Goal: Check status: Check status

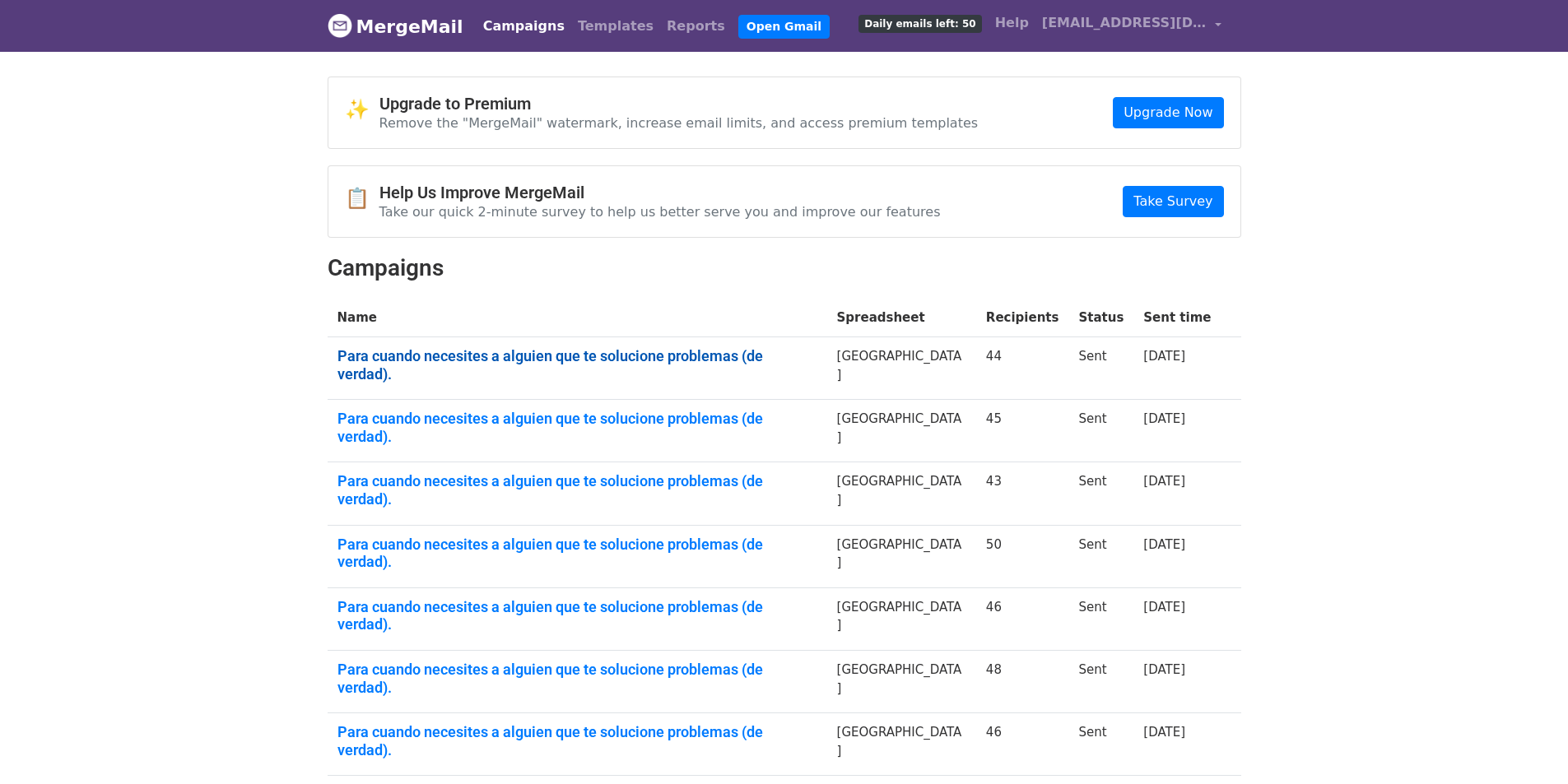
click at [723, 351] on link "Para cuando necesites a alguien que te solucione problemas (de verdad)." at bounding box center [577, 365] width 479 height 35
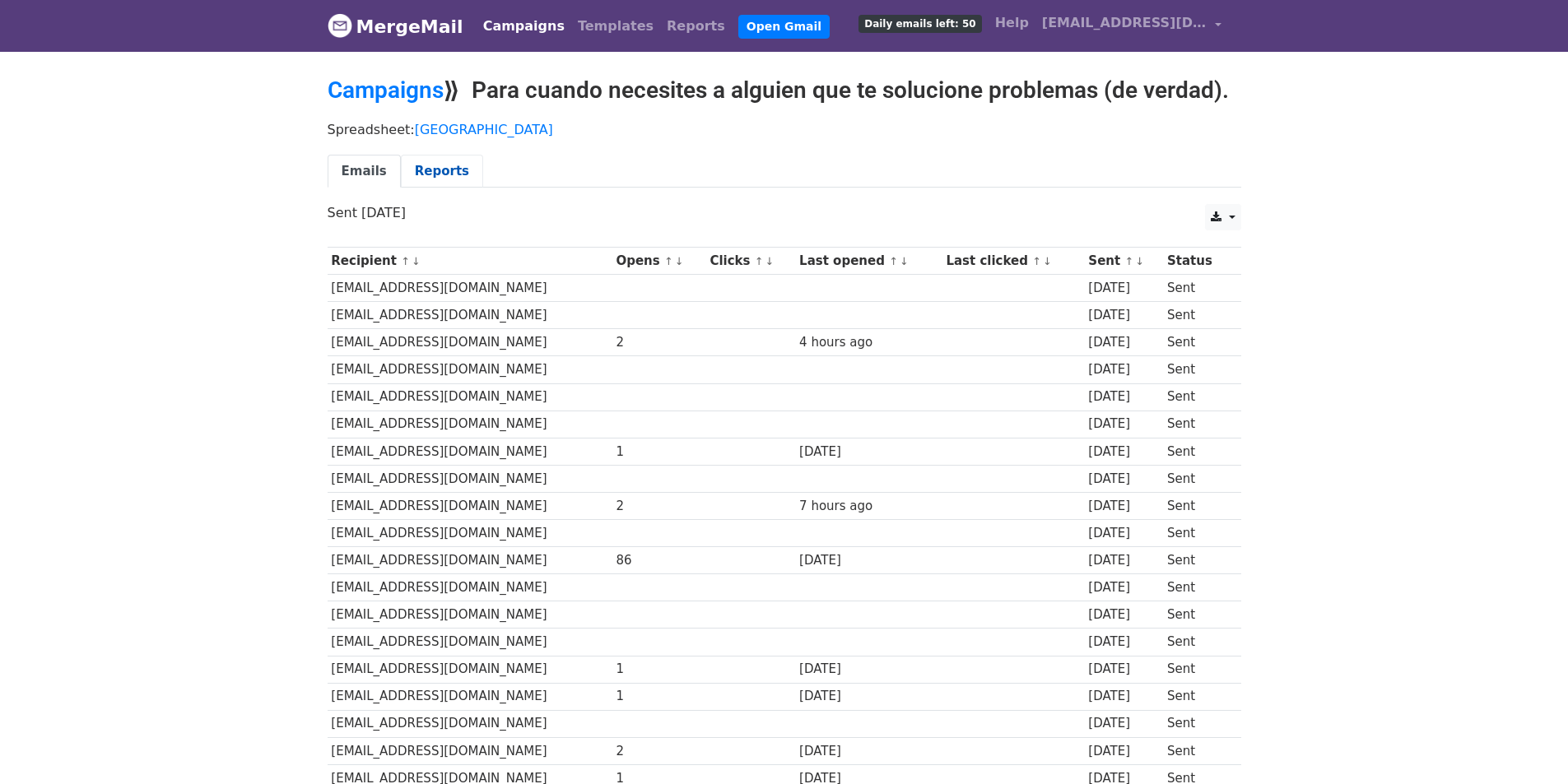
click at [437, 165] on link "Reports" at bounding box center [442, 171] width 82 height 34
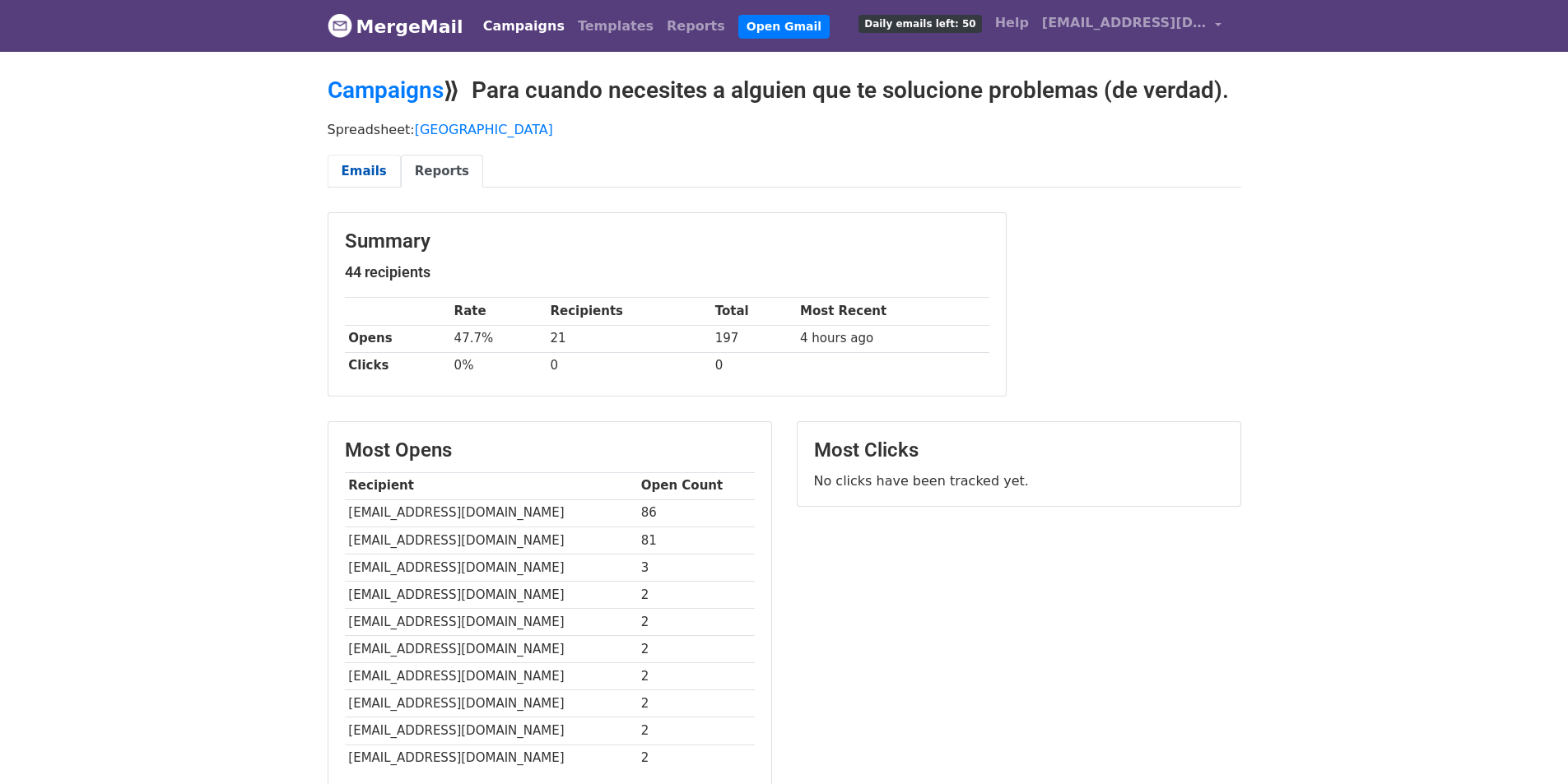
click at [365, 167] on link "Emails" at bounding box center [364, 171] width 74 height 34
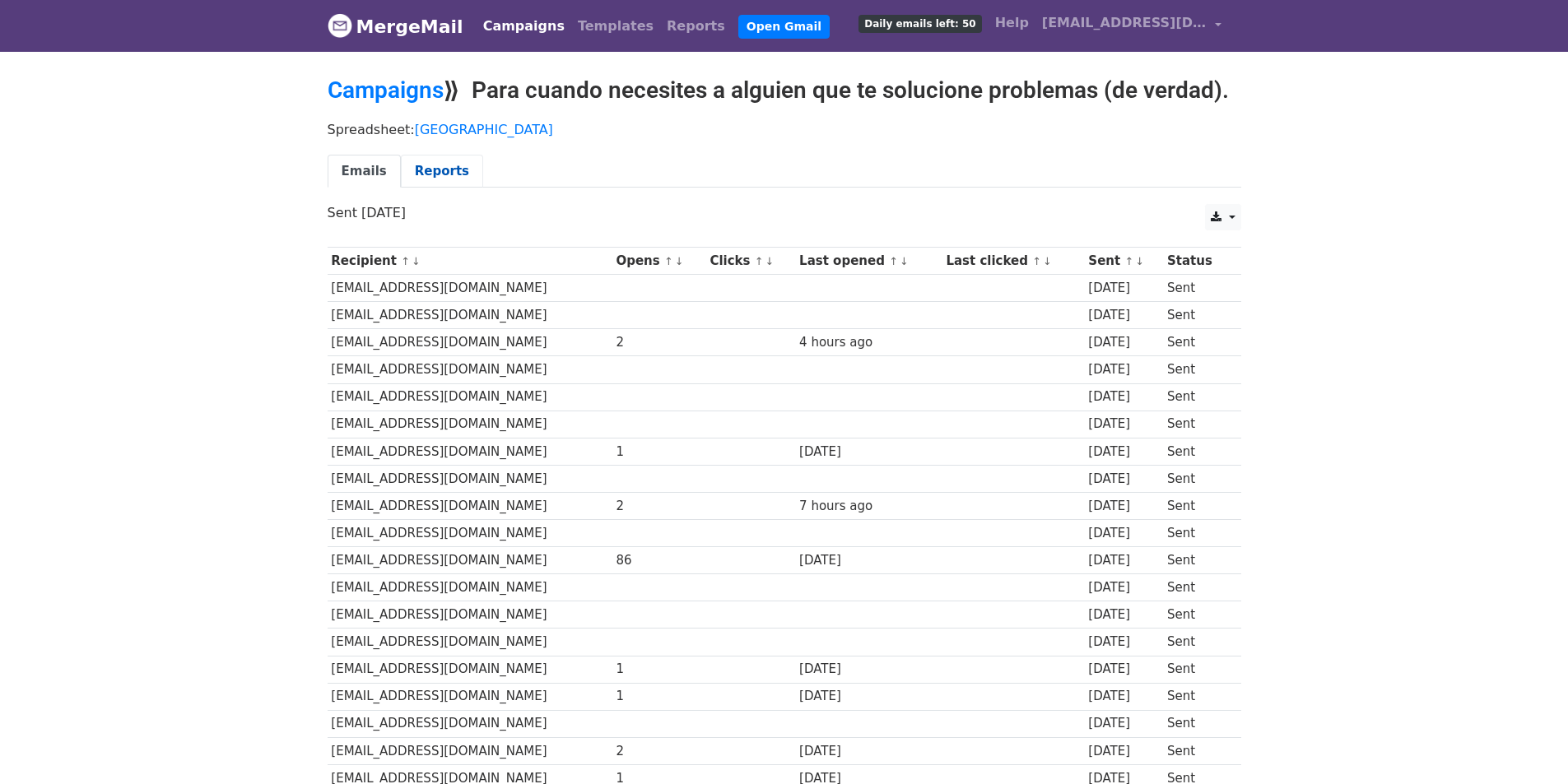
click at [425, 176] on link "Reports" at bounding box center [442, 171] width 82 height 34
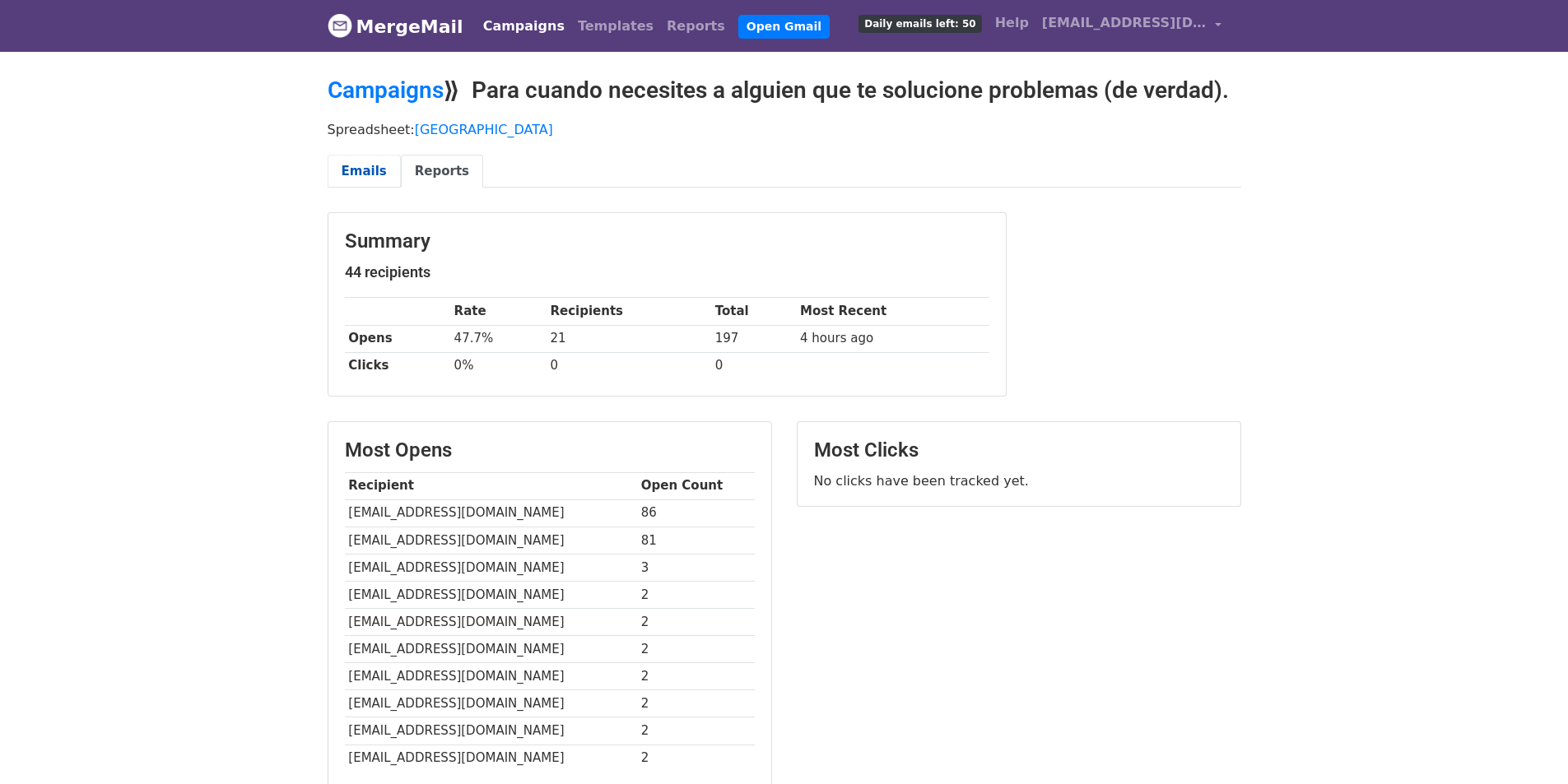
click at [361, 160] on link "Emails" at bounding box center [364, 171] width 74 height 34
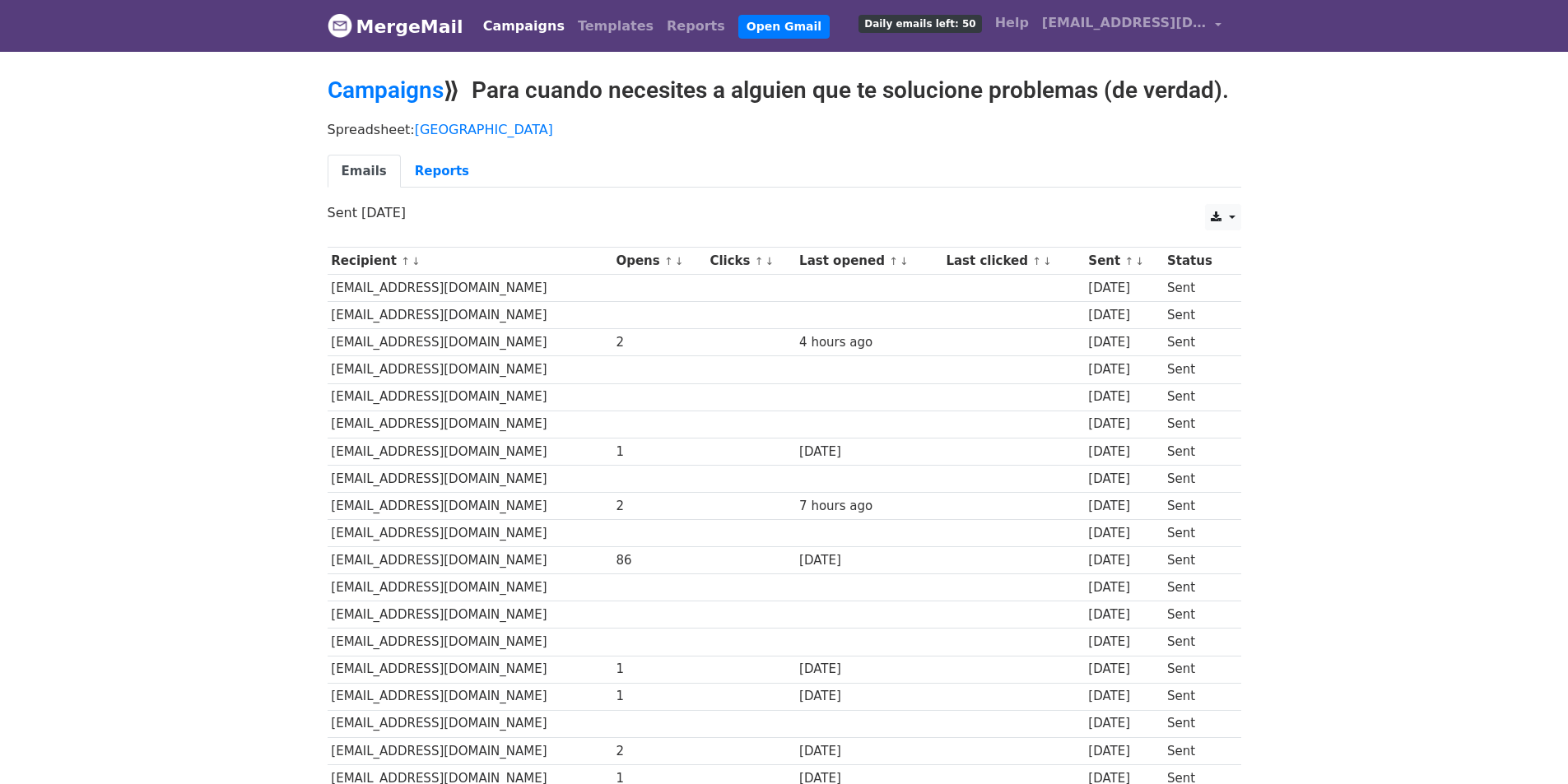
click at [376, 88] on link "Campaigns" at bounding box center [386, 90] width 116 height 27
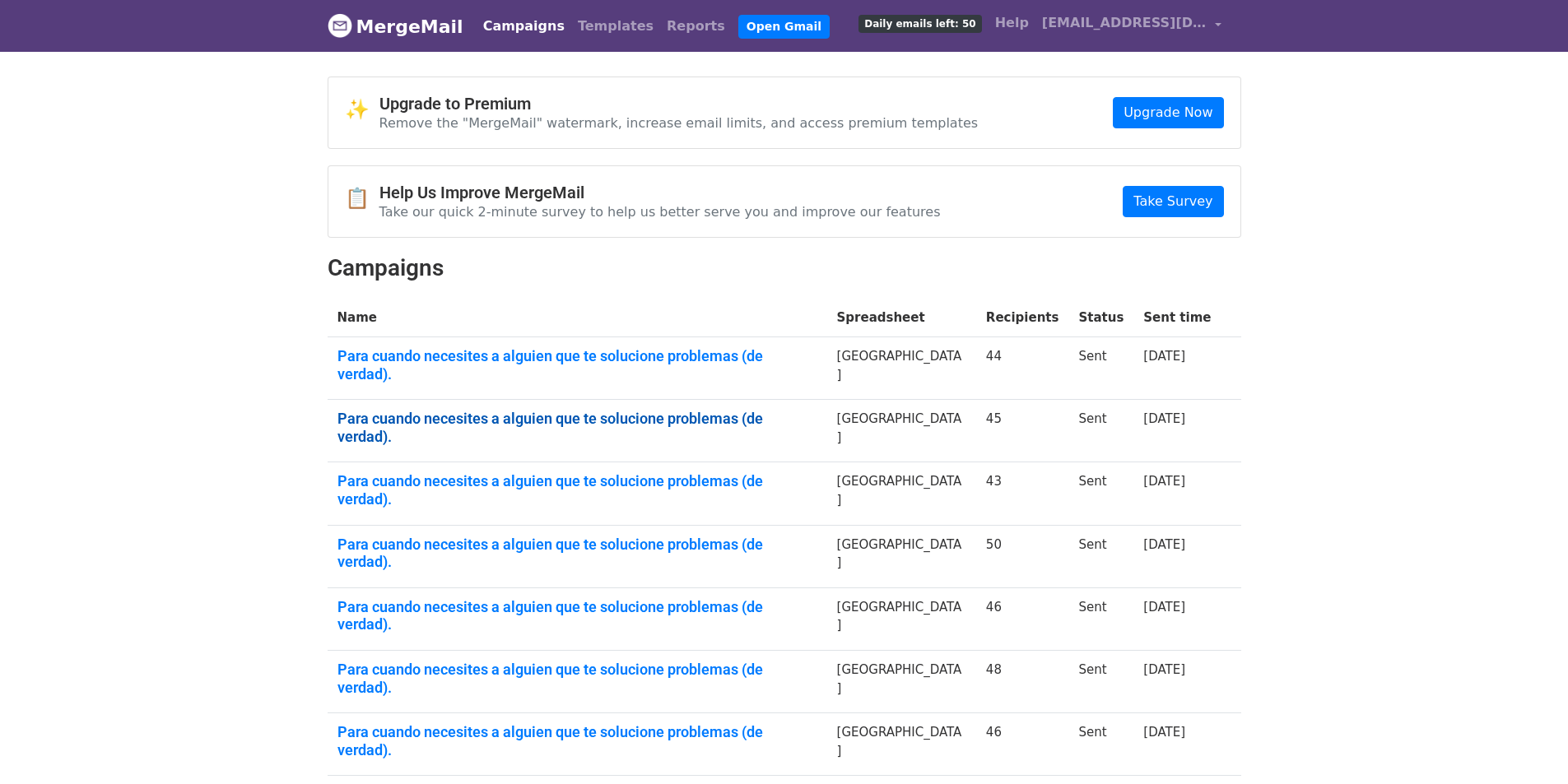
click at [760, 410] on link "Para cuando necesites a alguien que te solucione problemas (de verdad)." at bounding box center [577, 427] width 479 height 35
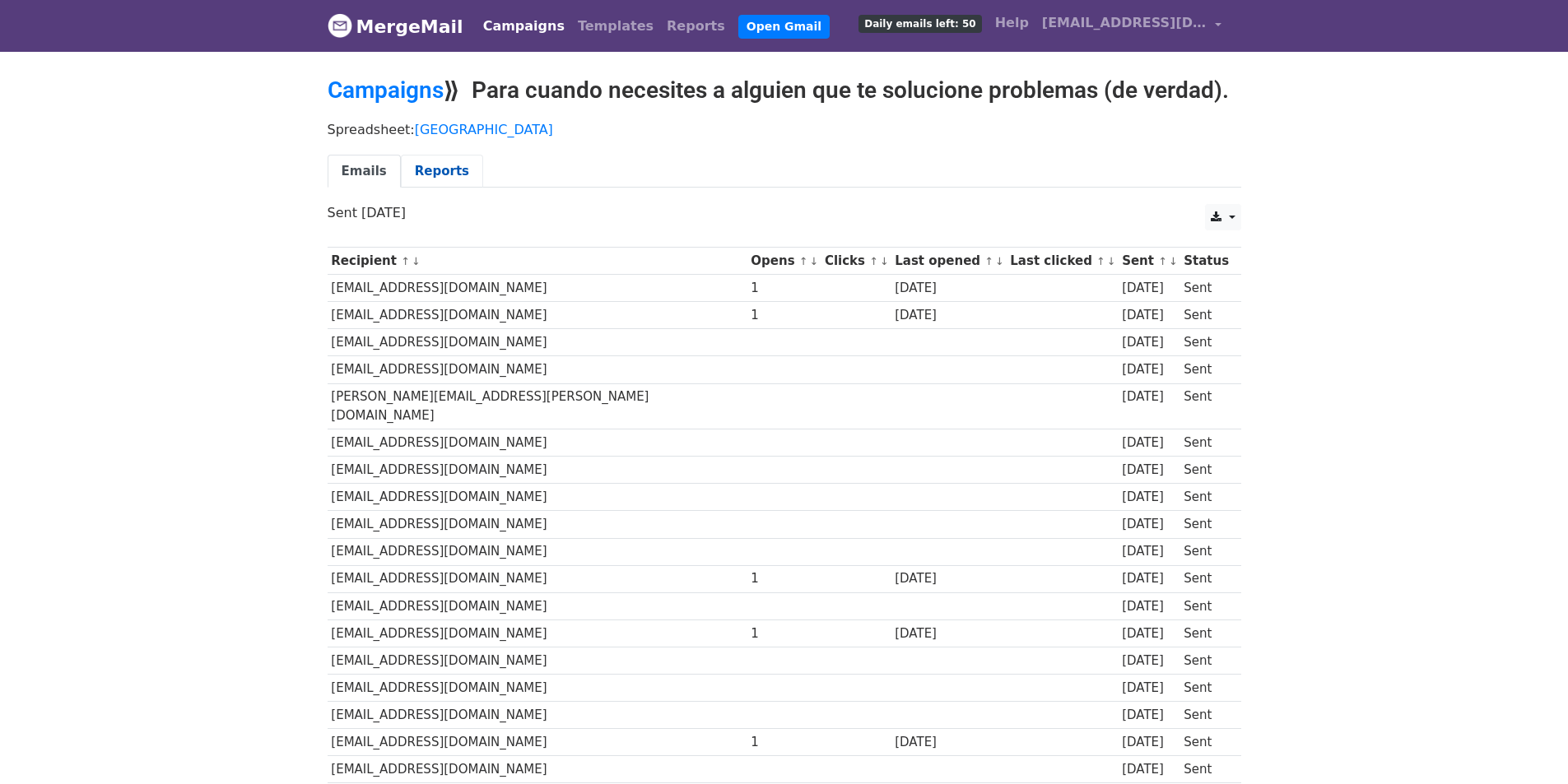
click at [428, 165] on link "Reports" at bounding box center [442, 171] width 82 height 34
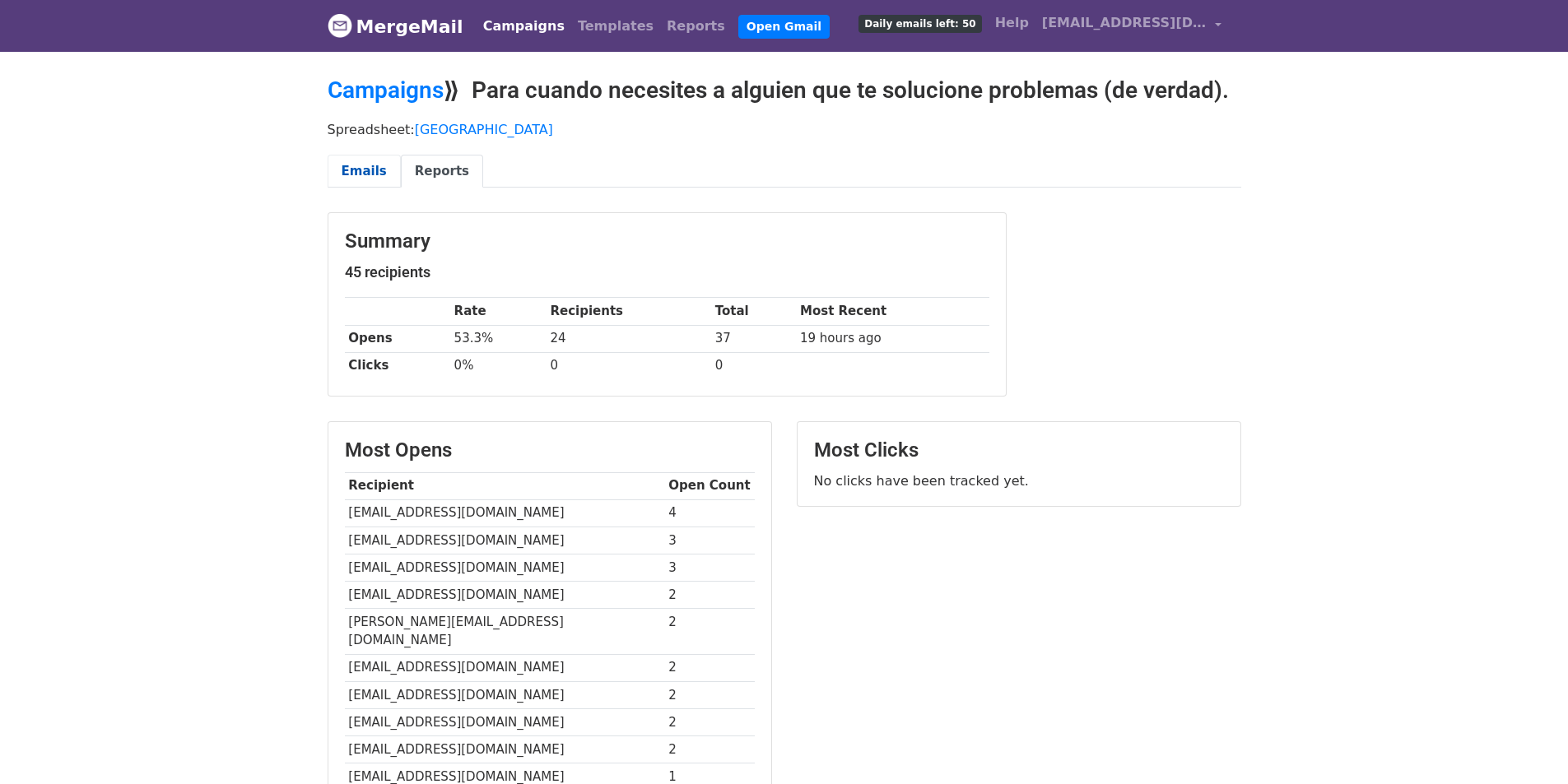
click at [340, 171] on link "Emails" at bounding box center [364, 171] width 74 height 34
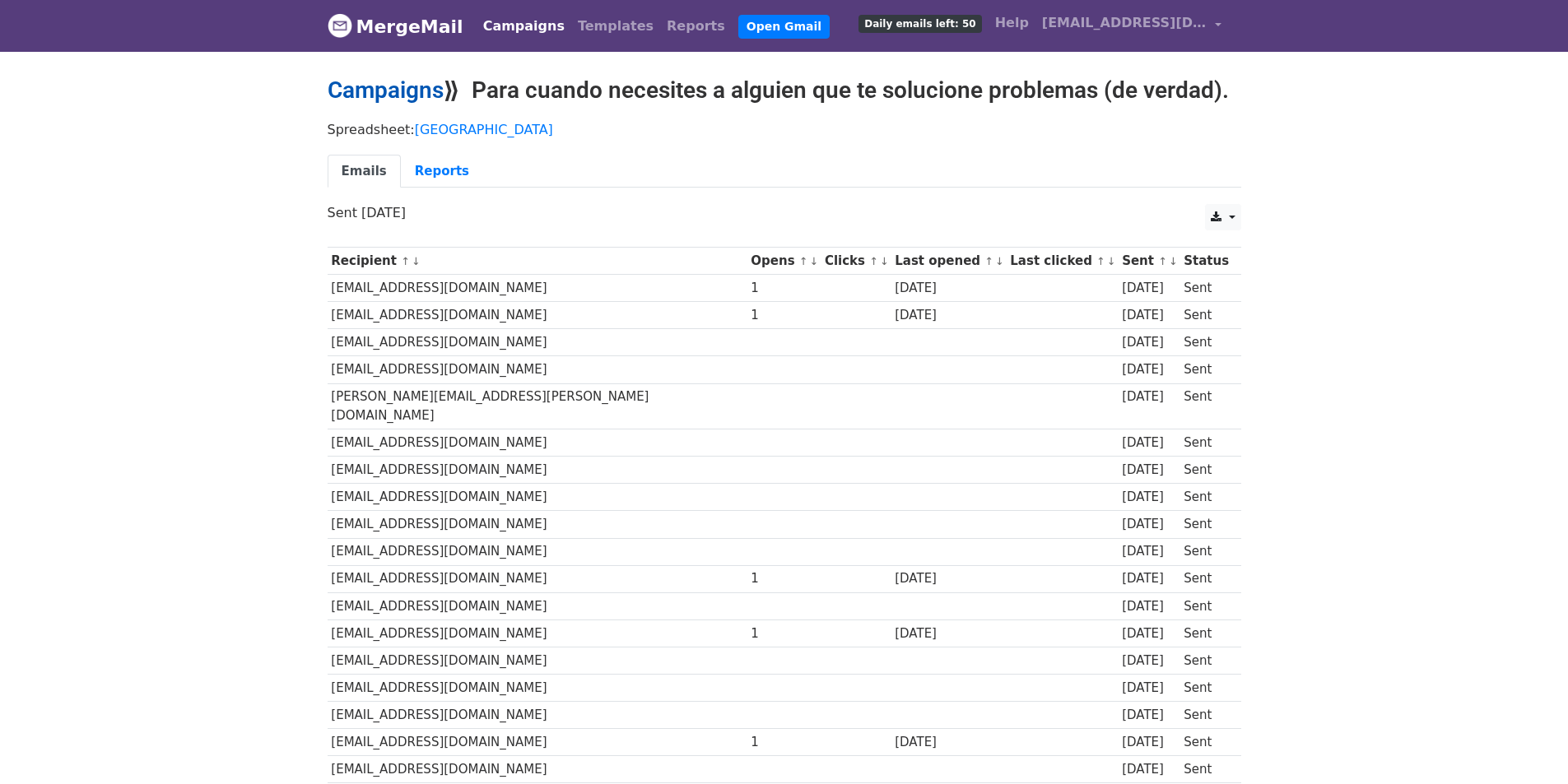
click at [395, 82] on link "Campaigns" at bounding box center [386, 90] width 116 height 27
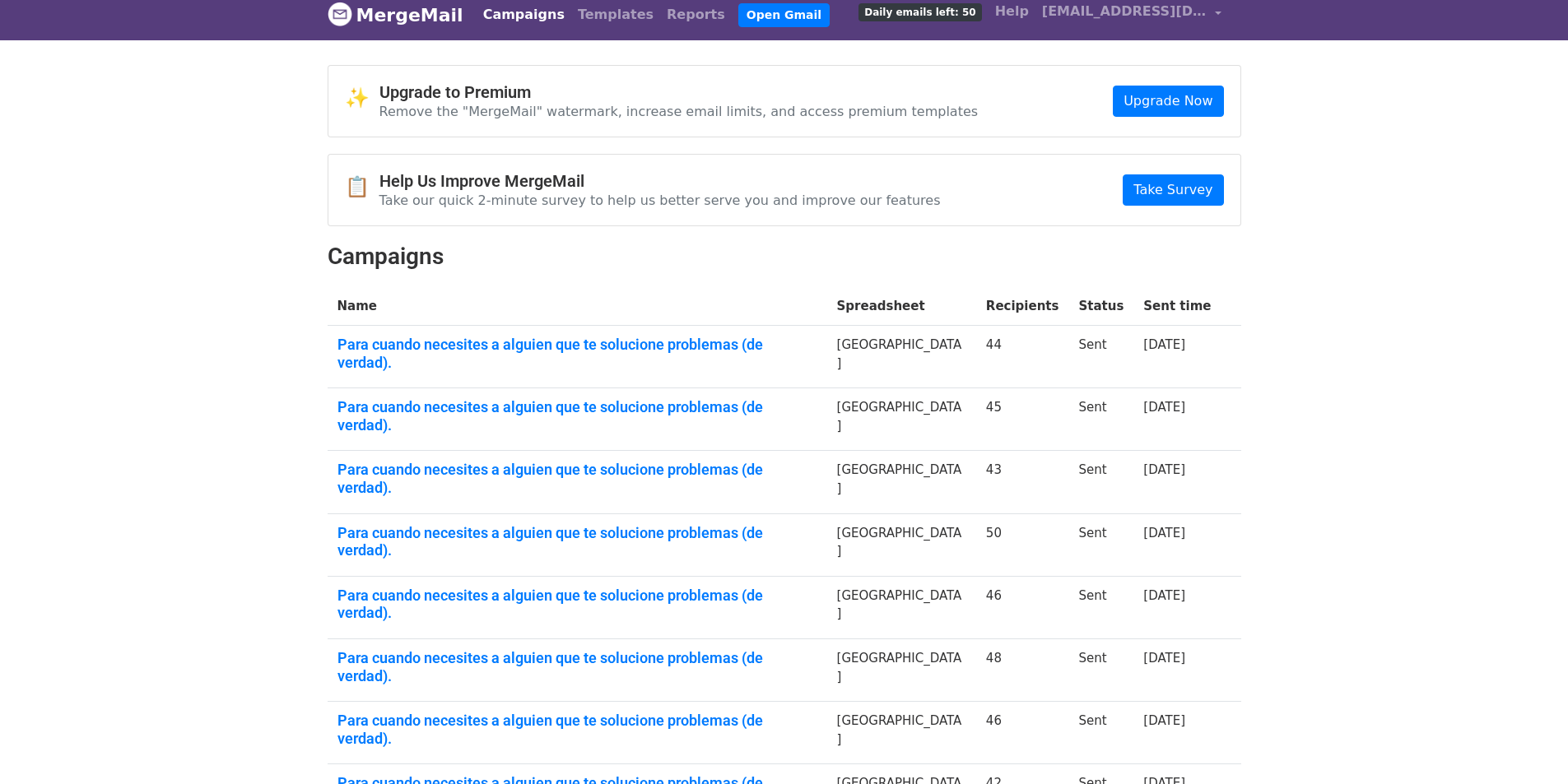
scroll to position [177, 0]
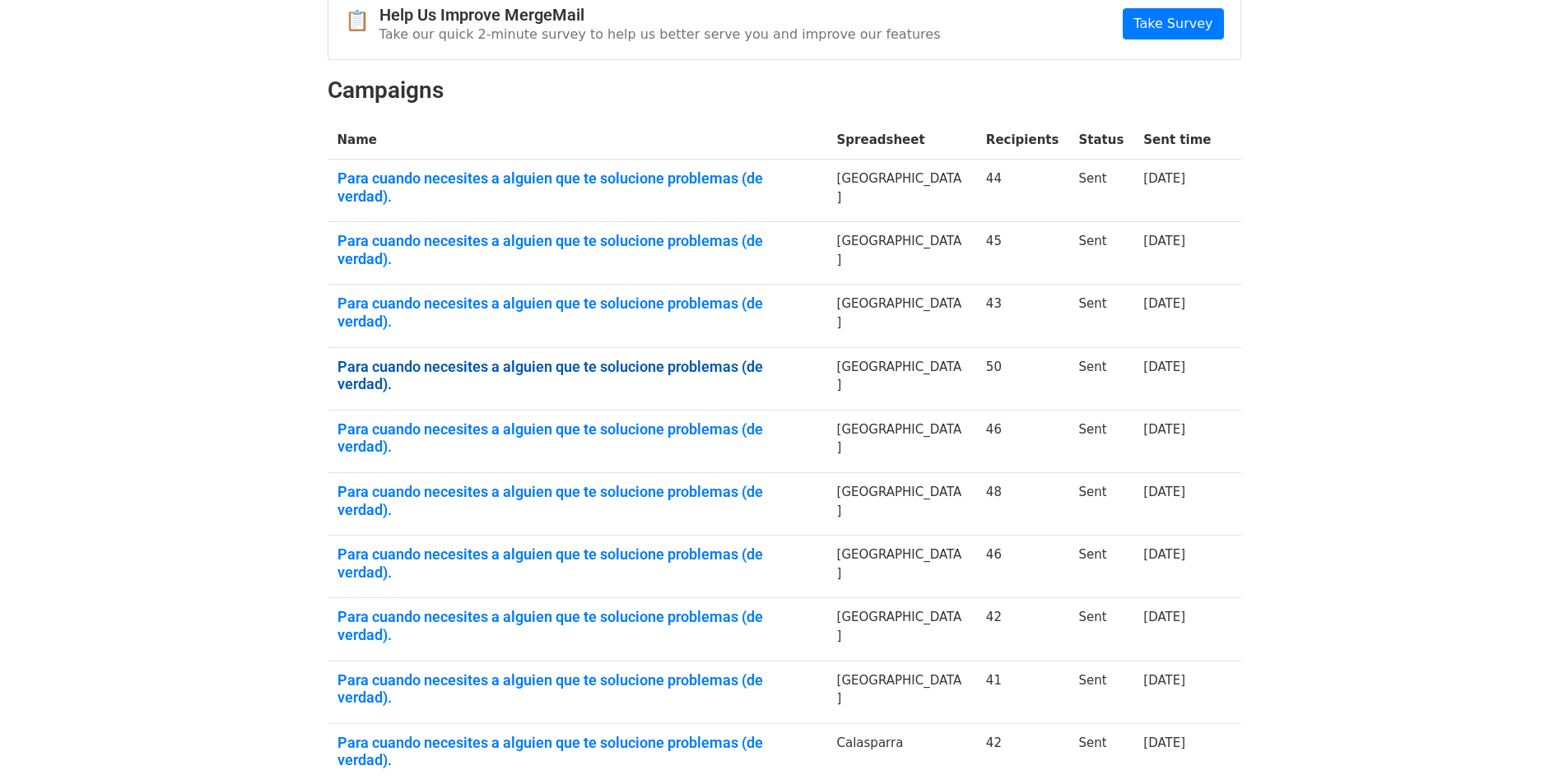
click at [678, 358] on link "Para cuando necesites a alguien que te solucione problemas (de verdad)." at bounding box center [577, 376] width 479 height 35
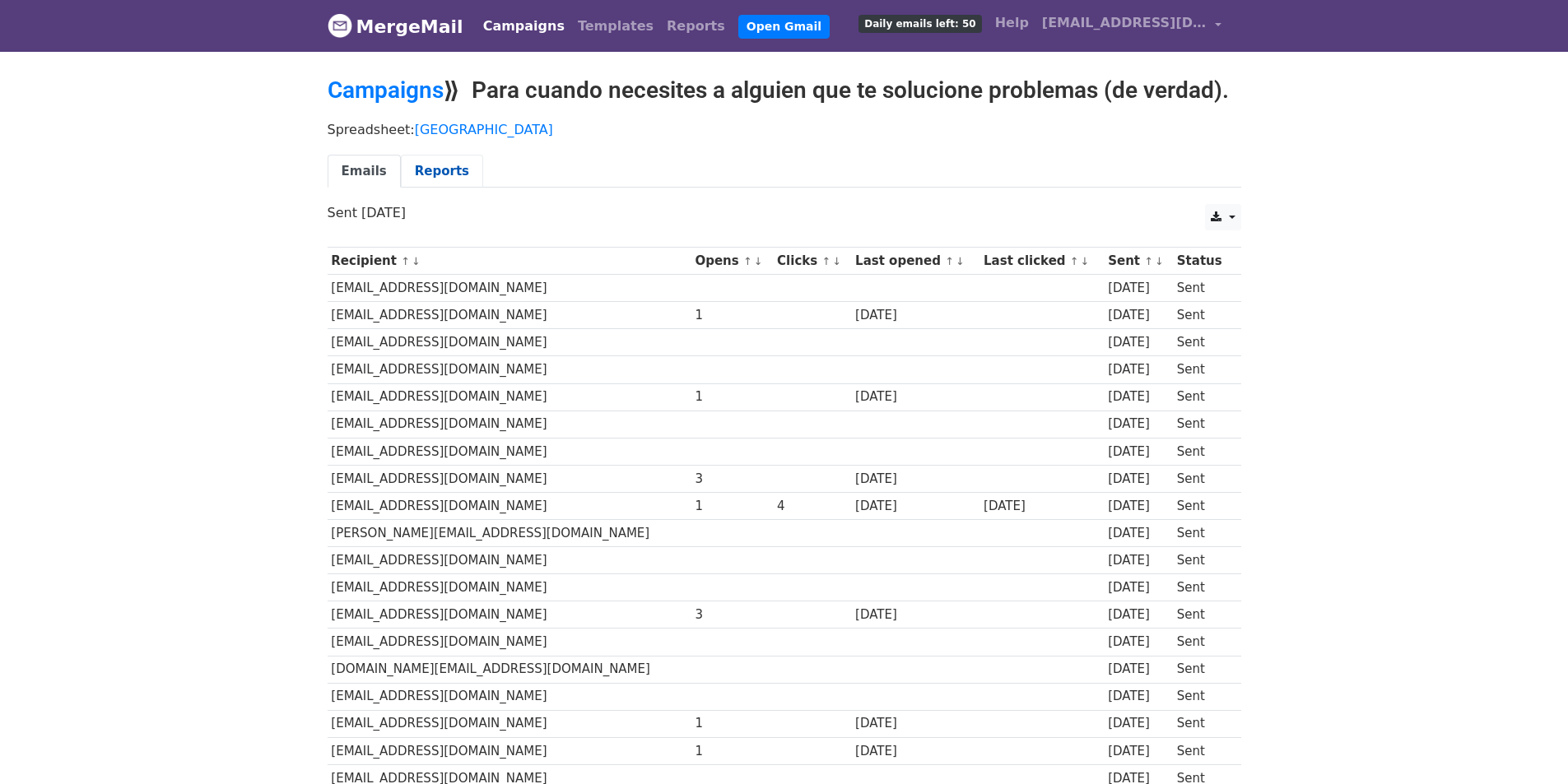
click at [430, 166] on link "Reports" at bounding box center [442, 171] width 82 height 34
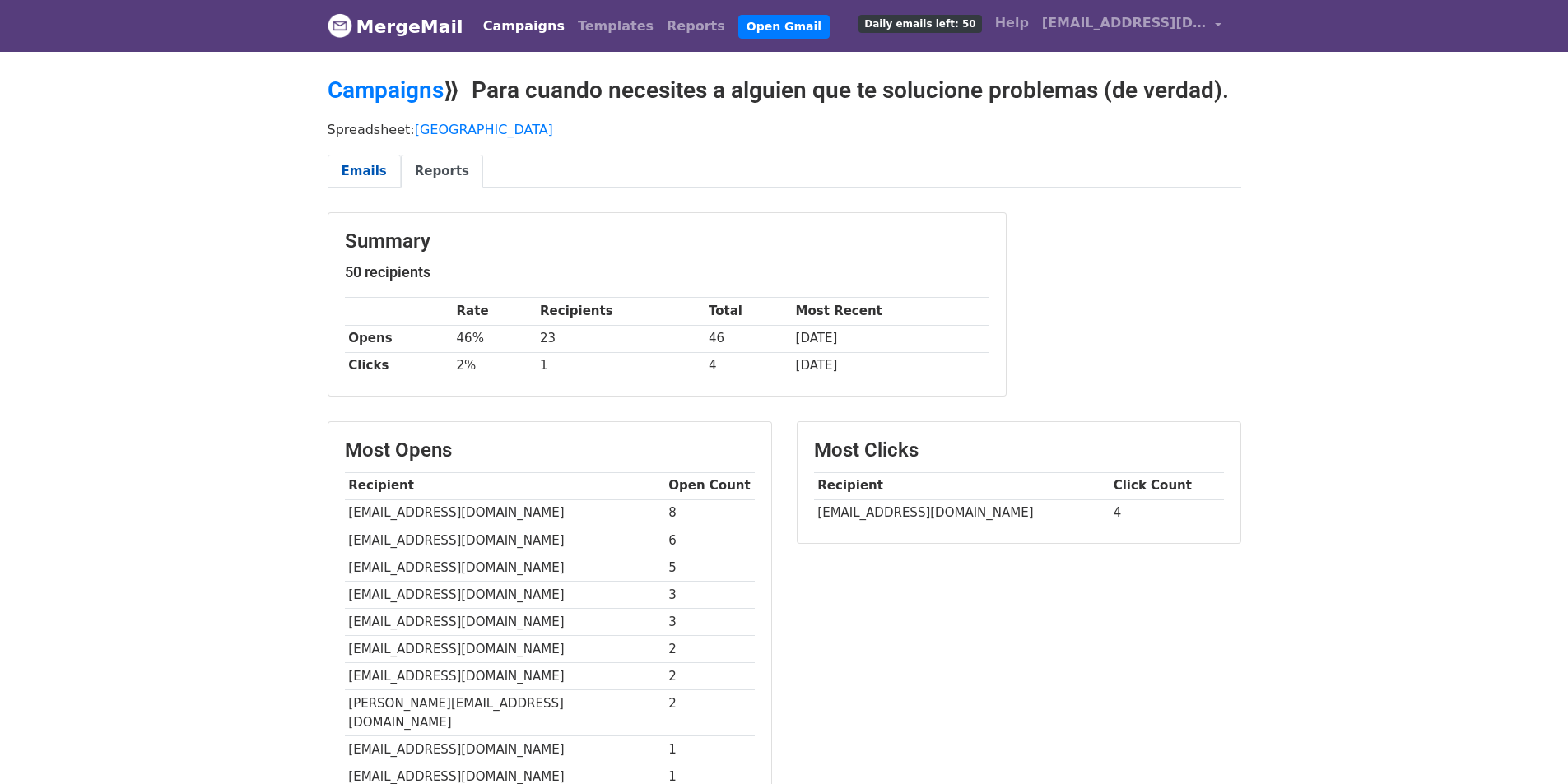
click at [376, 169] on link "Emails" at bounding box center [364, 171] width 74 height 34
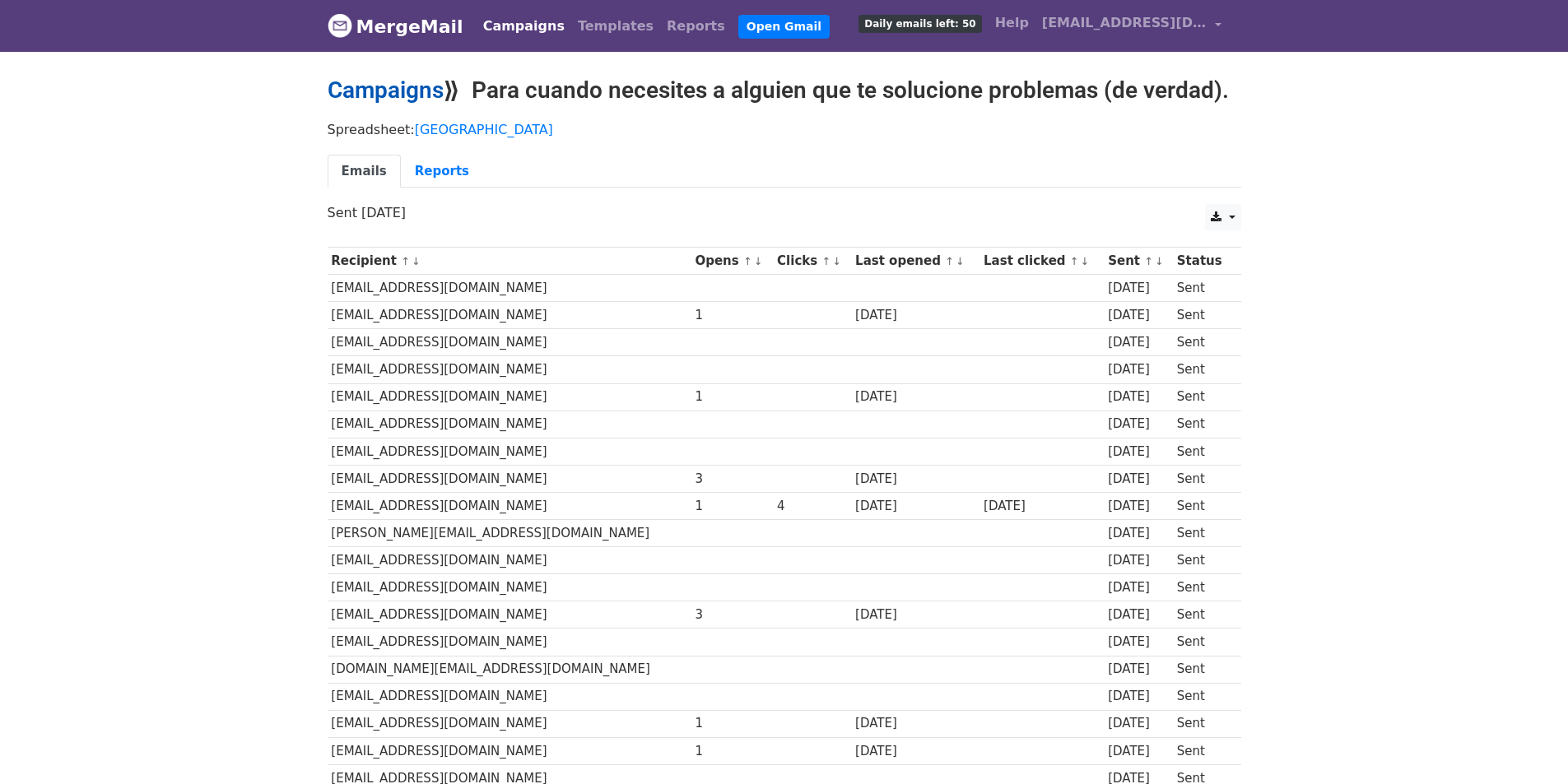
click at [376, 88] on link "Campaigns" at bounding box center [386, 90] width 116 height 27
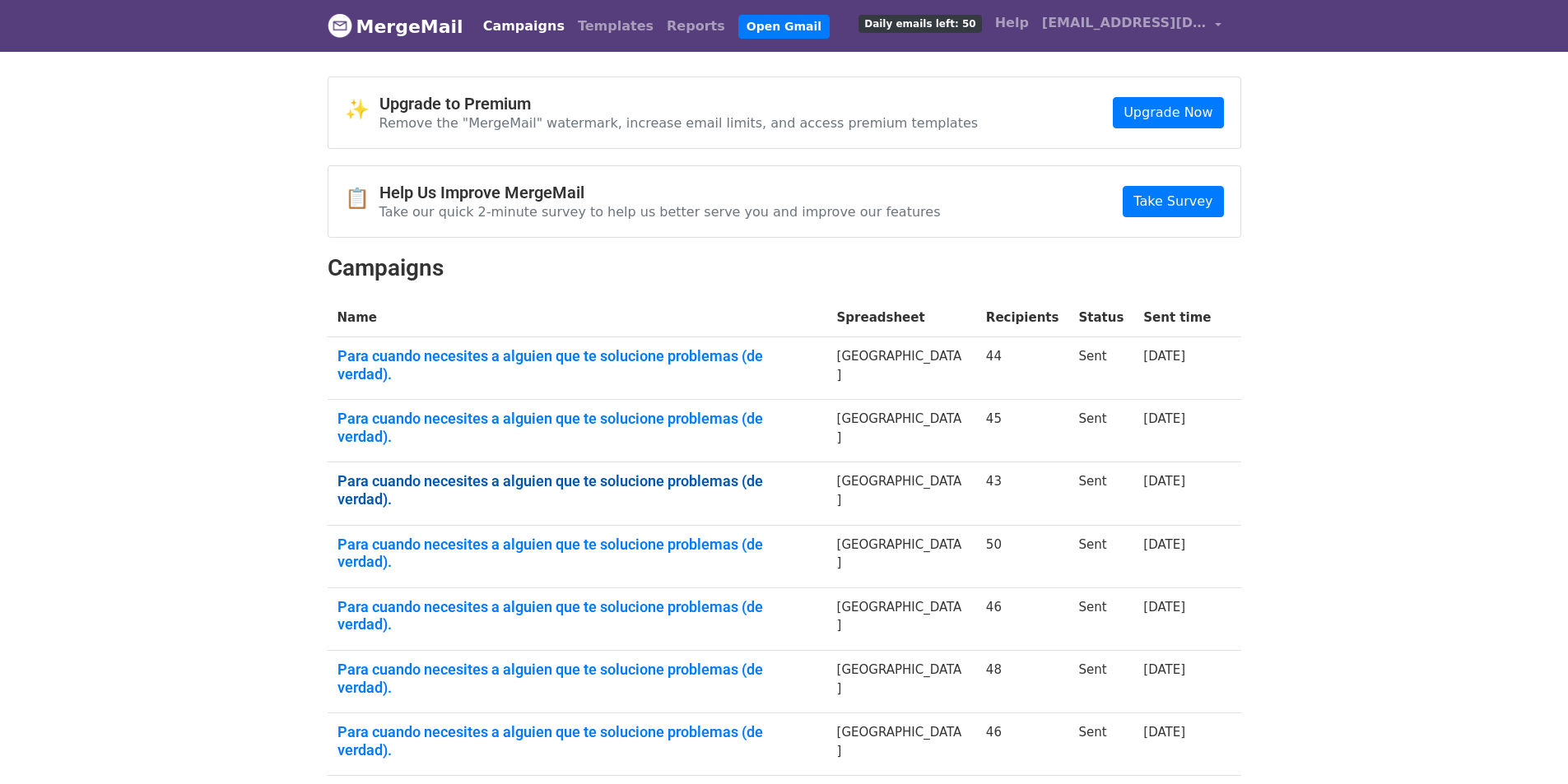
click at [585, 472] on link "Para cuando necesites a alguien que te solucione problemas (de verdad)." at bounding box center [577, 489] width 479 height 35
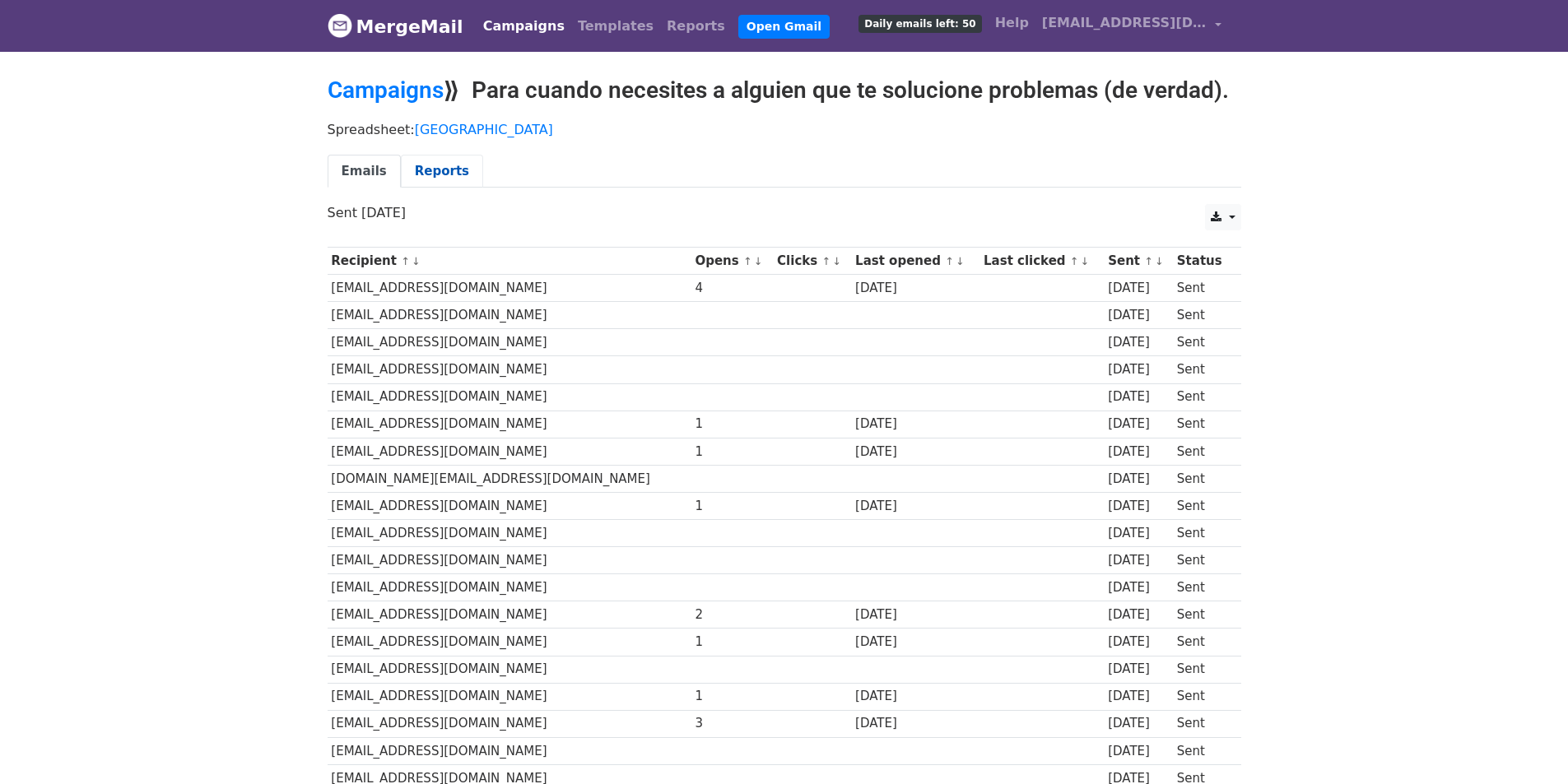
click at [407, 166] on link "Reports" at bounding box center [442, 171] width 82 height 34
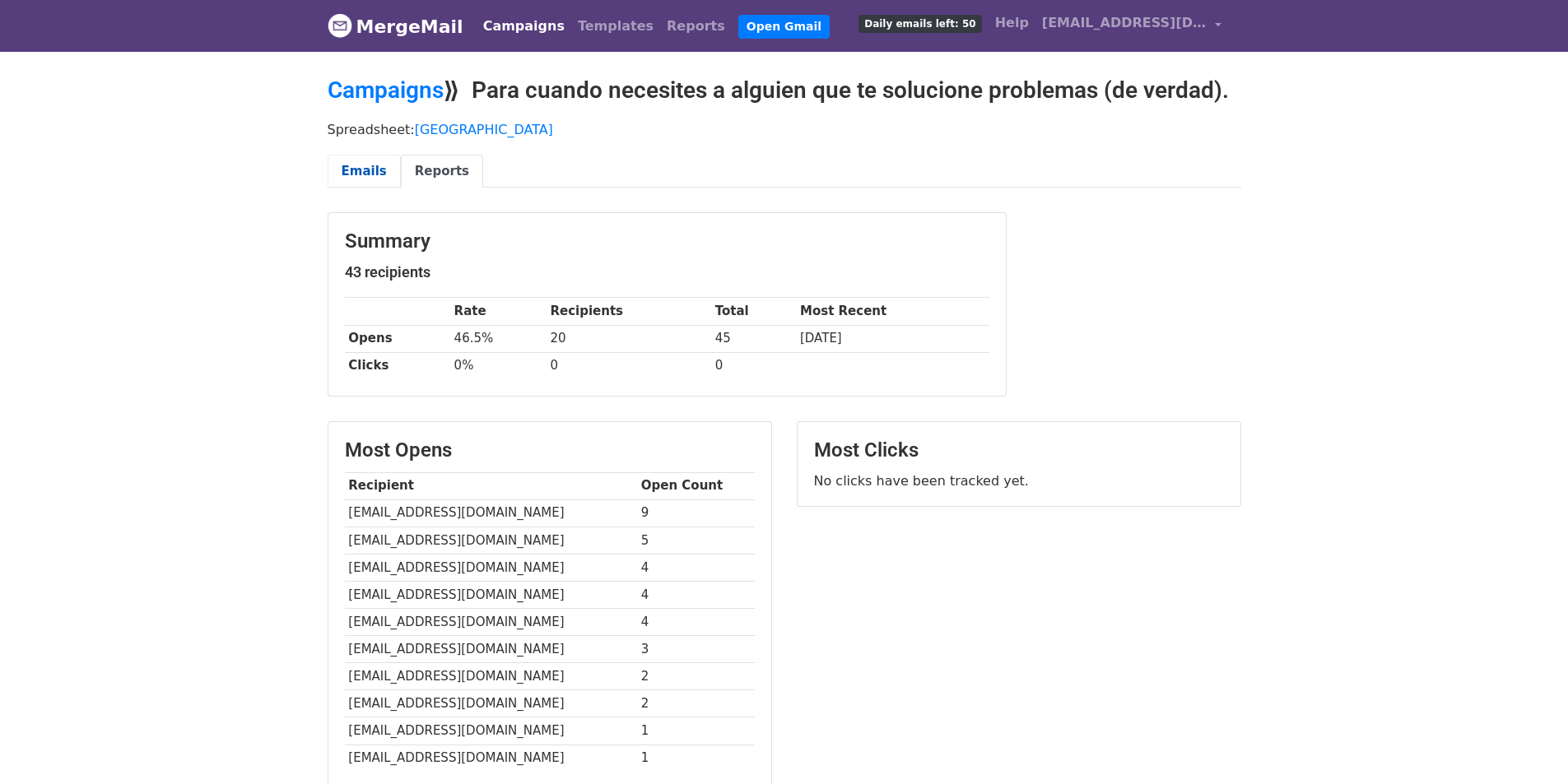
click at [361, 160] on link "Emails" at bounding box center [364, 171] width 74 height 34
